Goal: Check status

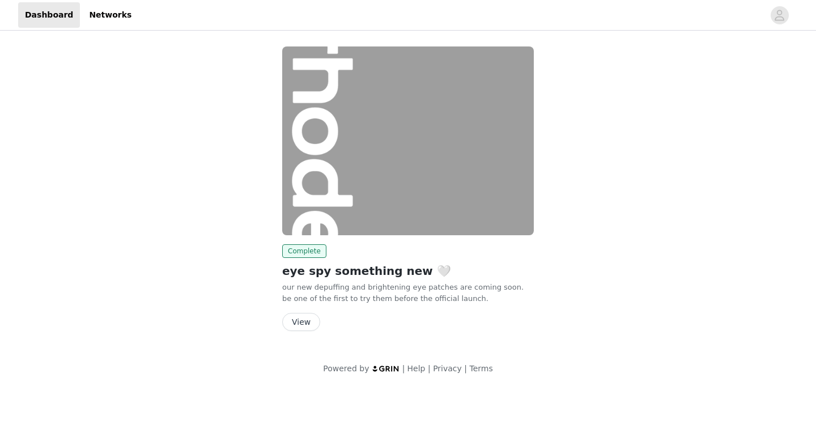
click at [306, 323] on button "View" at bounding box center [301, 322] width 38 height 18
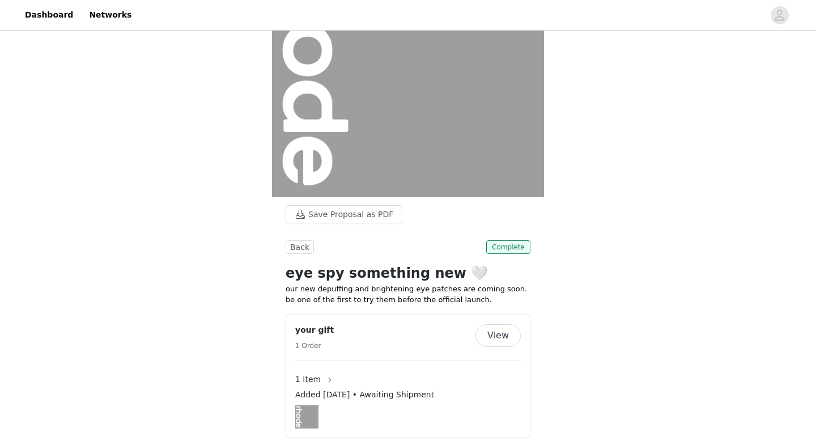
scroll to position [179, 0]
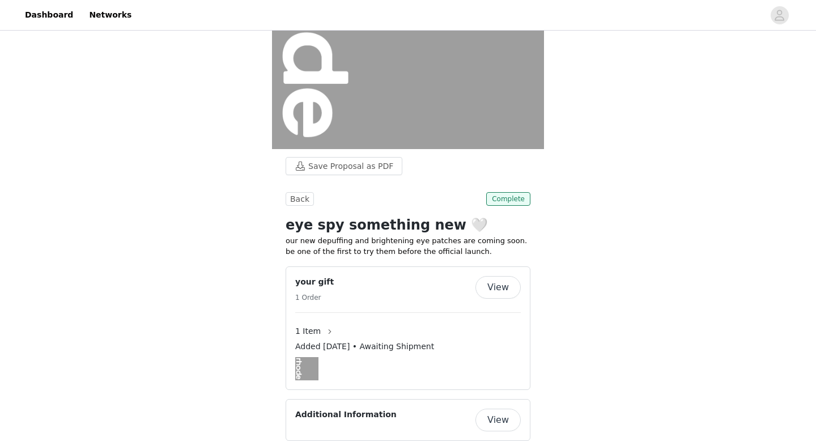
click at [499, 276] on button "View" at bounding box center [497, 287] width 45 height 23
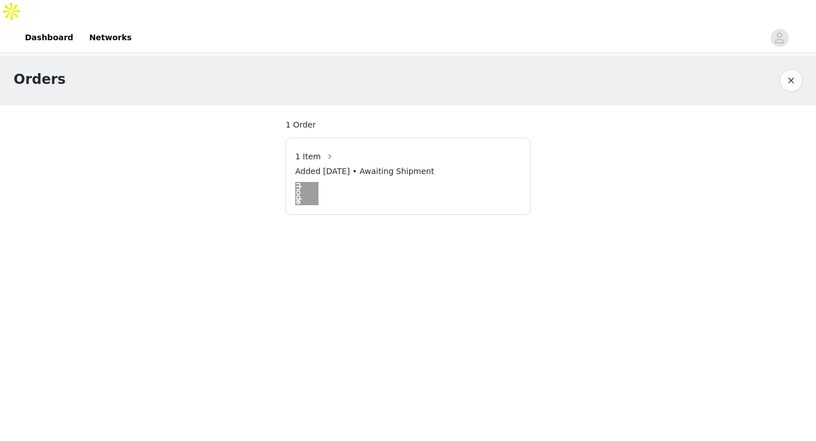
click at [447, 182] on div at bounding box center [407, 193] width 225 height 23
click at [296, 182] on img at bounding box center [306, 193] width 23 height 23
